Goal: Find specific page/section

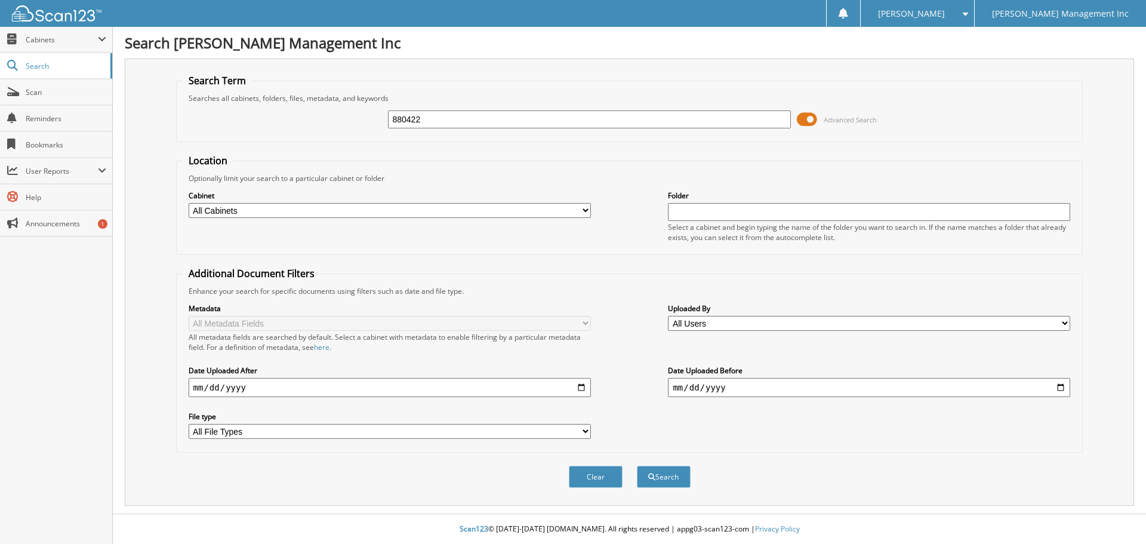
type input "880422"
click at [637, 465] on button "Search" at bounding box center [664, 476] width 54 height 22
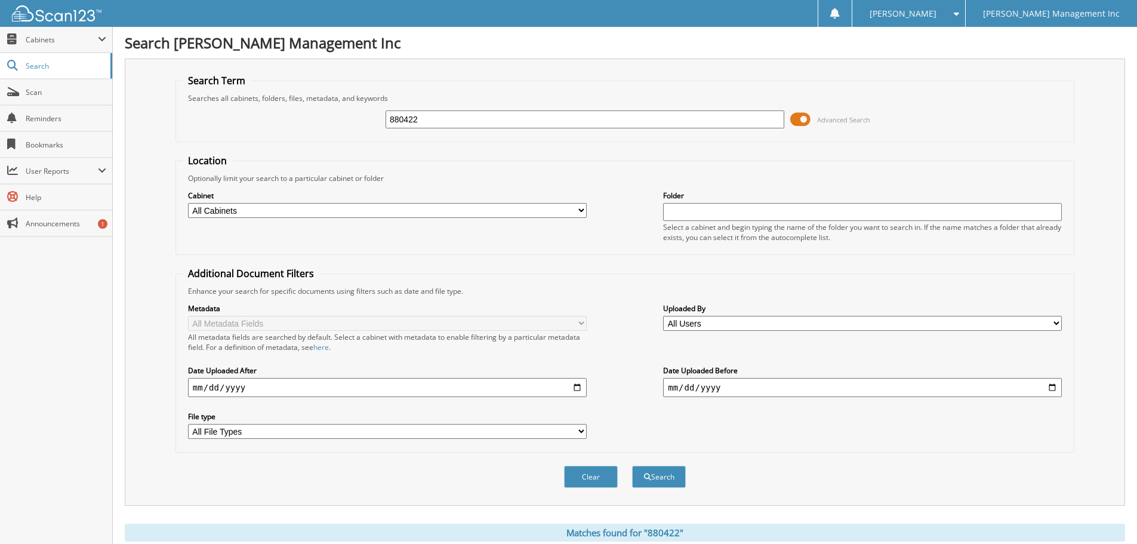
click at [579, 210] on select "All Cabinets [GEOGRAPHIC_DATA] PARTS AUBURN SERVICE RO 2025 SERVICE RO - ARCHIV…" at bounding box center [387, 210] width 399 height 15
select select "53458"
click at [188, 203] on select "All Cabinets [GEOGRAPHIC_DATA] PARTS AUBURN SERVICE RO 2025 SERVICE RO - ARCHIV…" at bounding box center [387, 210] width 399 height 15
click at [412, 115] on input "880422" at bounding box center [584, 119] width 399 height 18
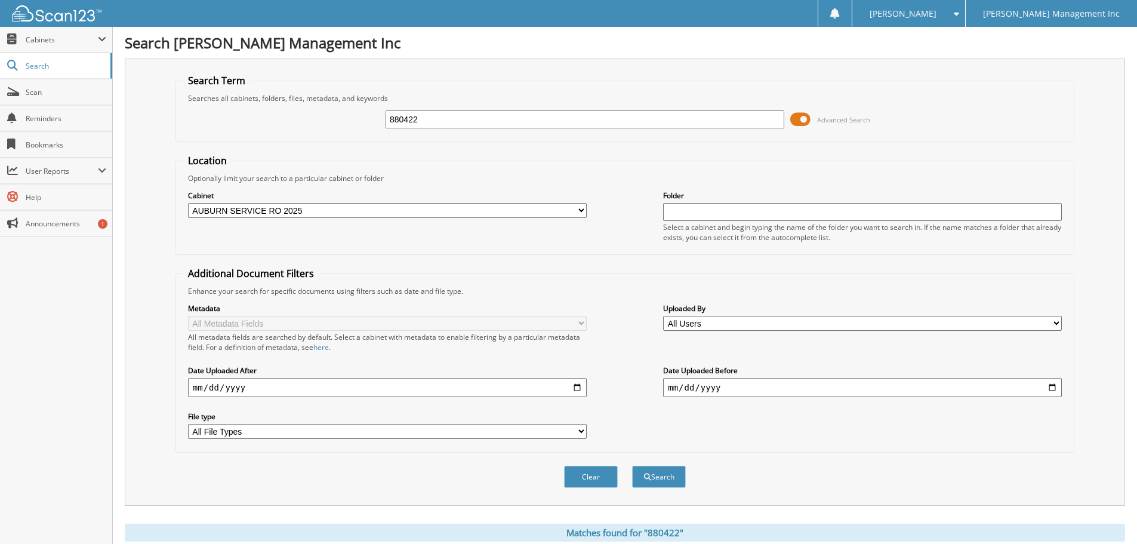
click at [412, 115] on input "880422" at bounding box center [584, 119] width 399 height 18
paste input "[US_VEHICLE_IDENTIFICATION_NUMBER]"
type input "[US_VEHICLE_IDENTIFICATION_NUMBER]"
click at [632, 465] on button "Search" at bounding box center [659, 476] width 54 height 22
